Goal: Task Accomplishment & Management: Manage account settings

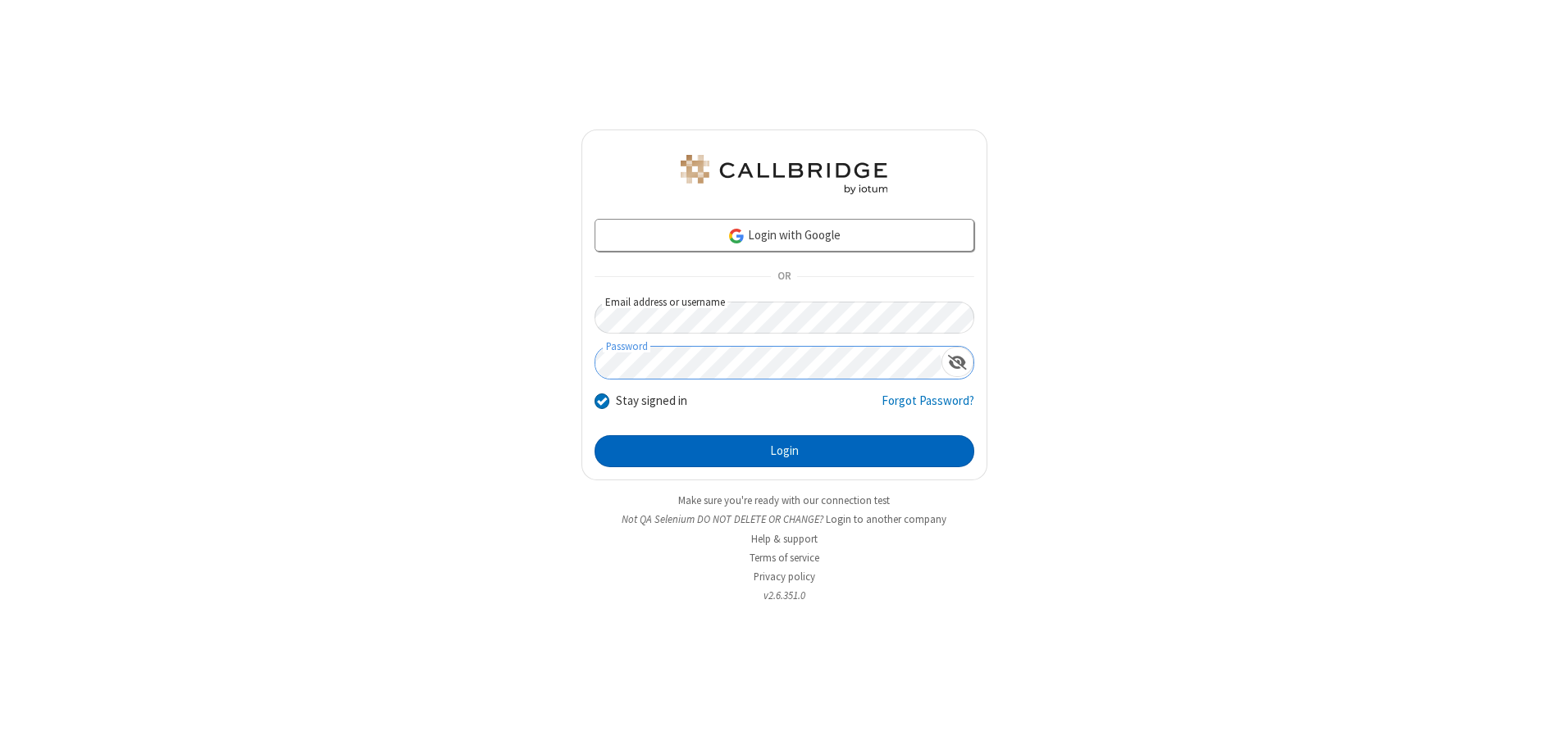
click at [784, 451] on button "Login" at bounding box center [784, 452] width 380 height 33
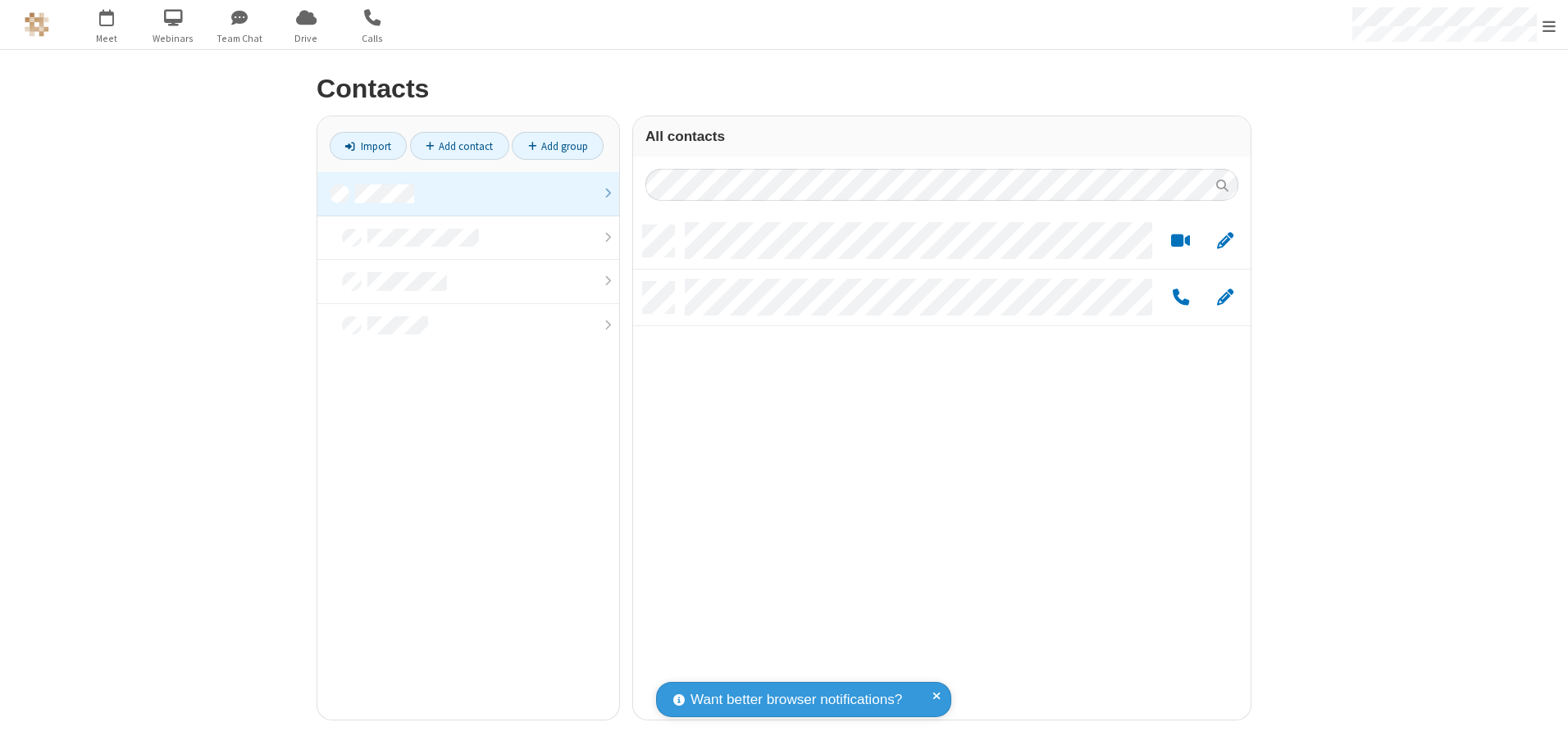
scroll to position [494, 606]
click at [468, 194] on link at bounding box center [468, 194] width 302 height 45
click at [459, 146] on link "Add contact" at bounding box center [459, 145] width 100 height 28
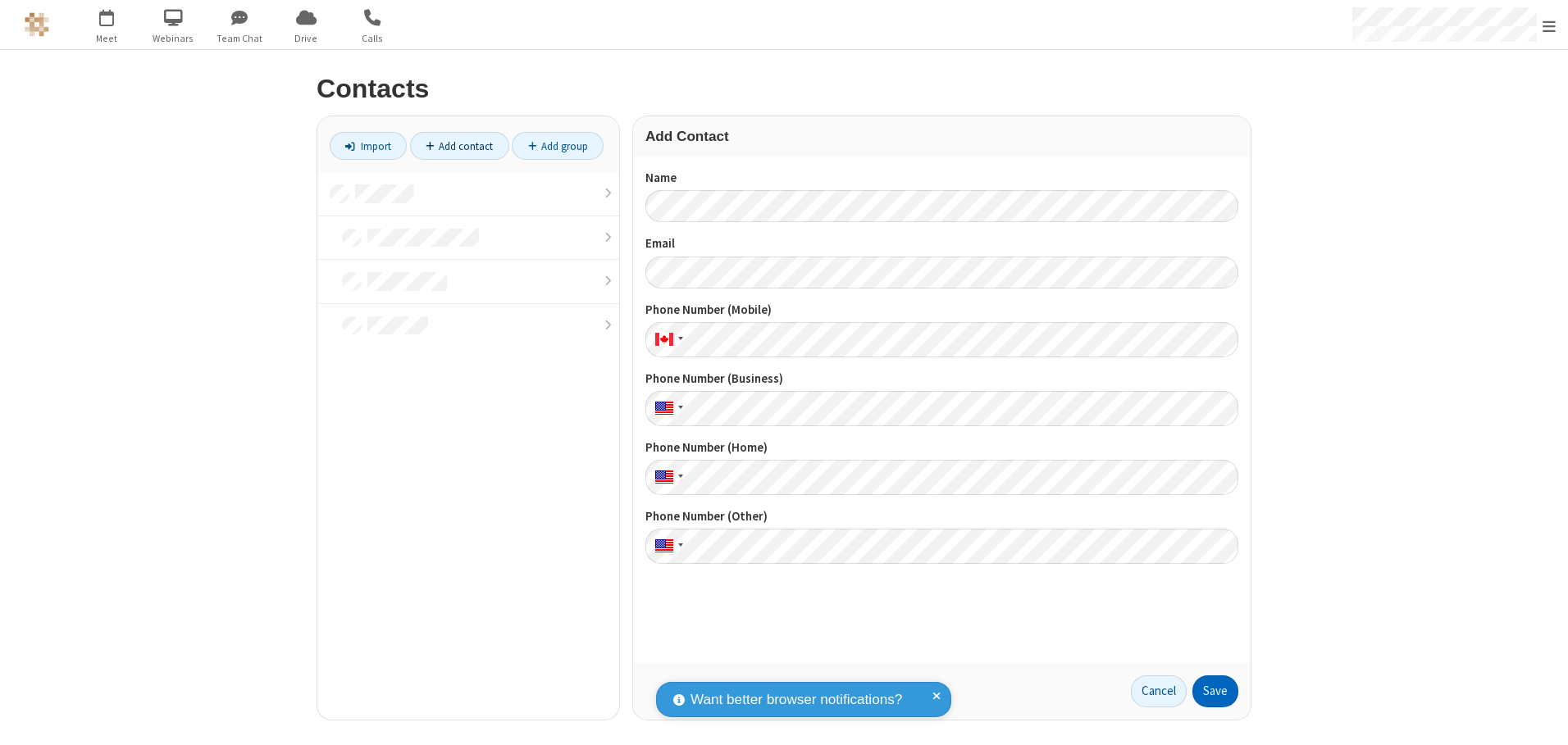
click at [1215, 691] on button "Save" at bounding box center [1215, 692] width 46 height 33
